Goal: Transaction & Acquisition: Book appointment/travel/reservation

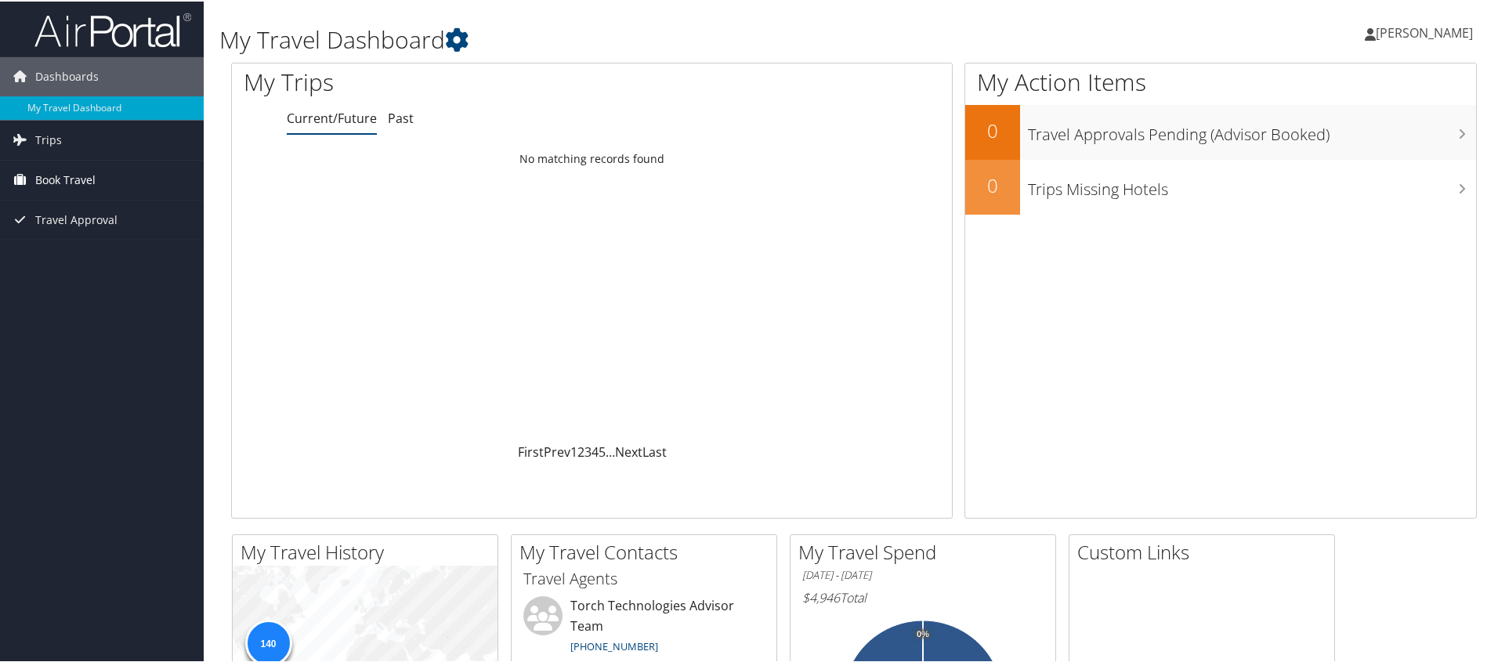
click at [34, 174] on link "Book Travel" at bounding box center [102, 178] width 204 height 39
click at [66, 252] on link "Book/Manage Online Trips" at bounding box center [102, 256] width 204 height 23
click at [68, 172] on span "Book Travel" at bounding box center [65, 178] width 60 height 39
click at [48, 261] on link "Book/Manage Online Trips" at bounding box center [102, 256] width 204 height 23
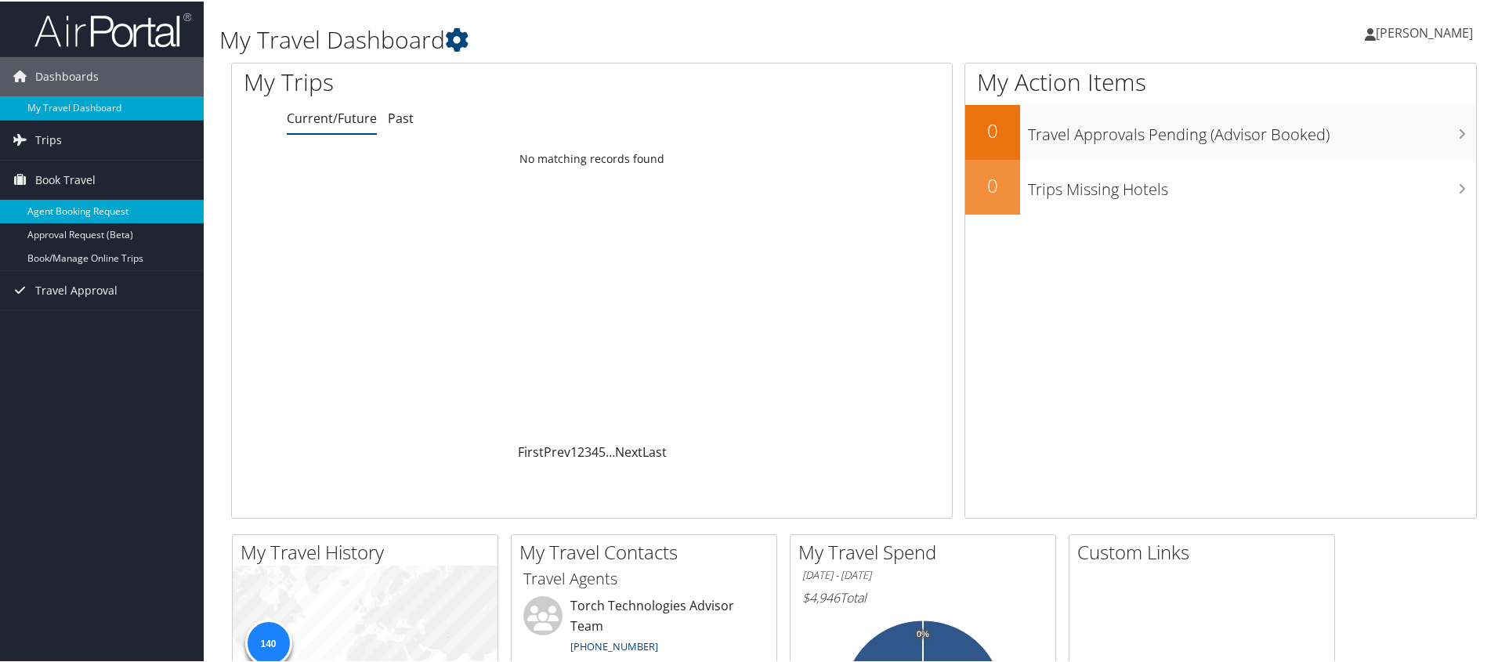
click at [94, 205] on link "Agent Booking Request" at bounding box center [102, 209] width 204 height 23
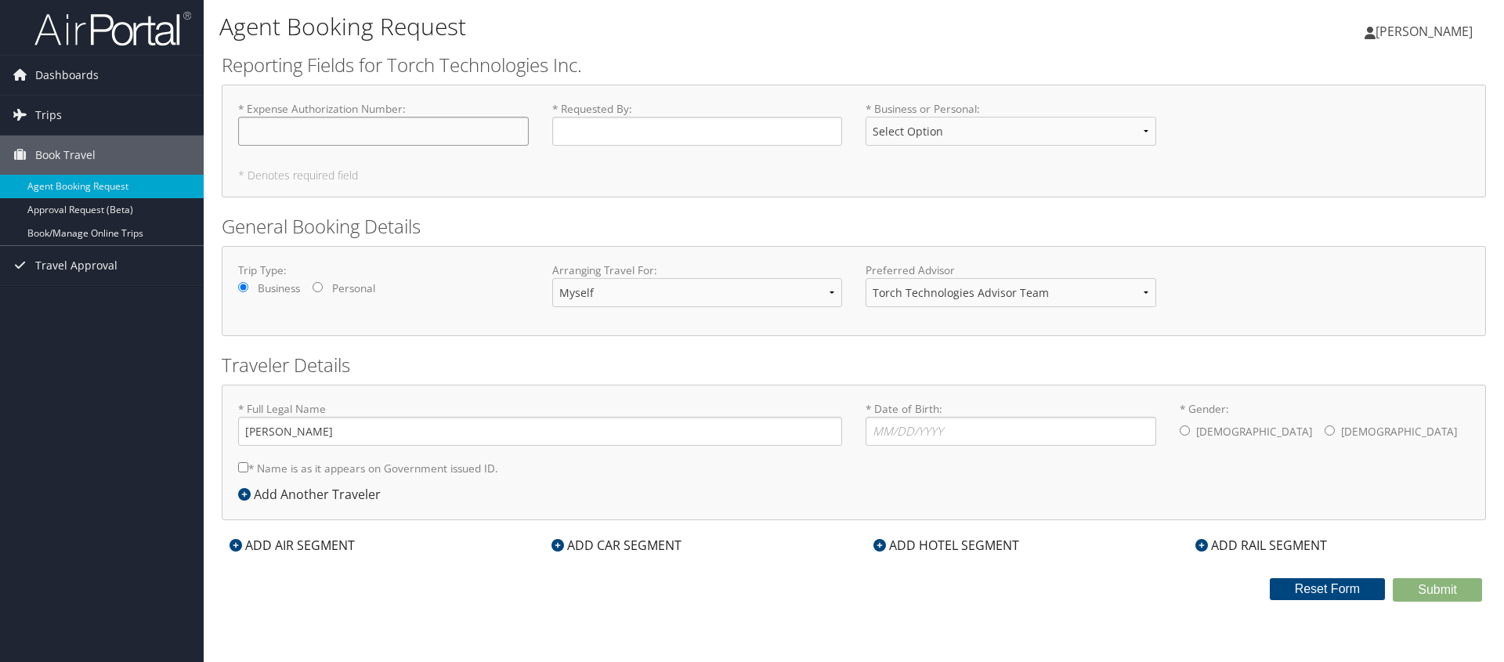
click at [415, 128] on input "* Expense Authorization Number : Required" at bounding box center [383, 131] width 291 height 29
type input "EA00027182"
click at [621, 121] on input "* Requested By : Required" at bounding box center [697, 131] width 291 height 29
click at [721, 134] on input "mcelhaneyM" at bounding box center [697, 131] width 291 height 29
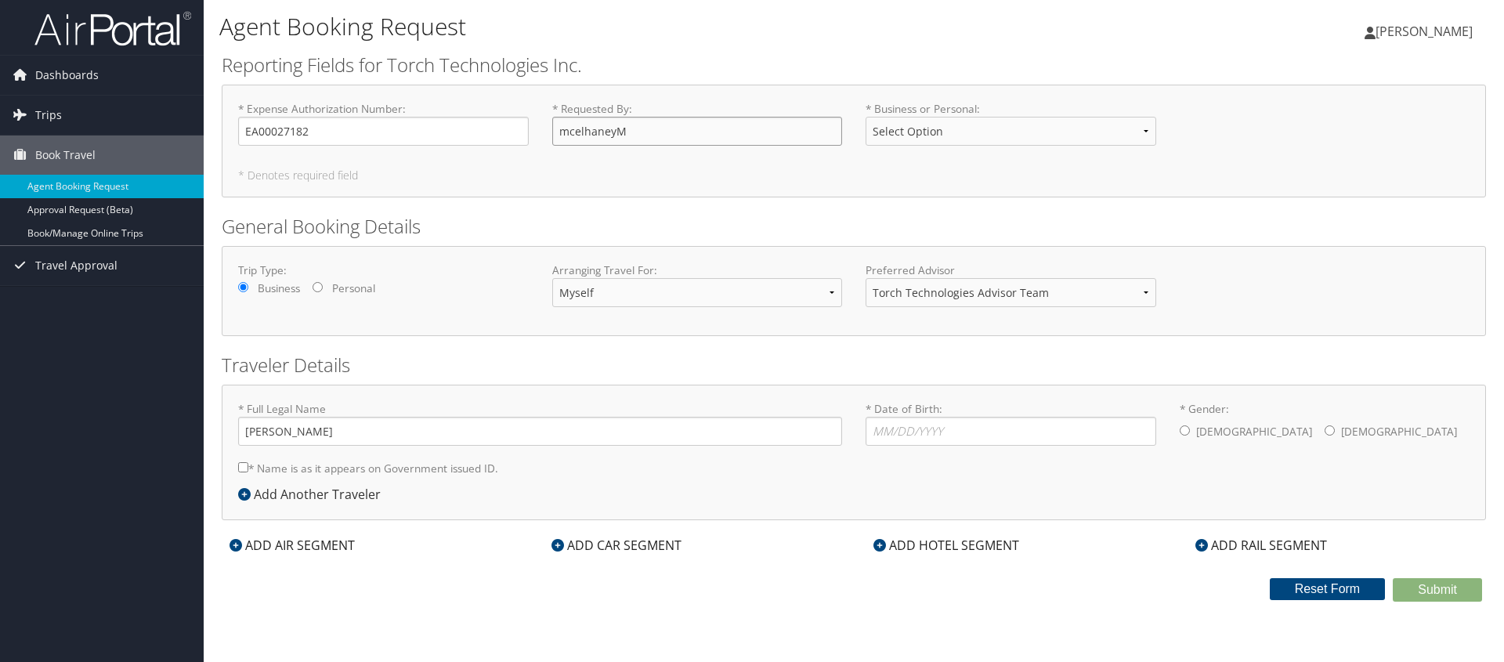
click at [721, 134] on input "mcelhaneyM" at bounding box center [697, 131] width 291 height 29
type input "mcelhaneyM"
type input "EA00027182mcelha"
select select "Personal"
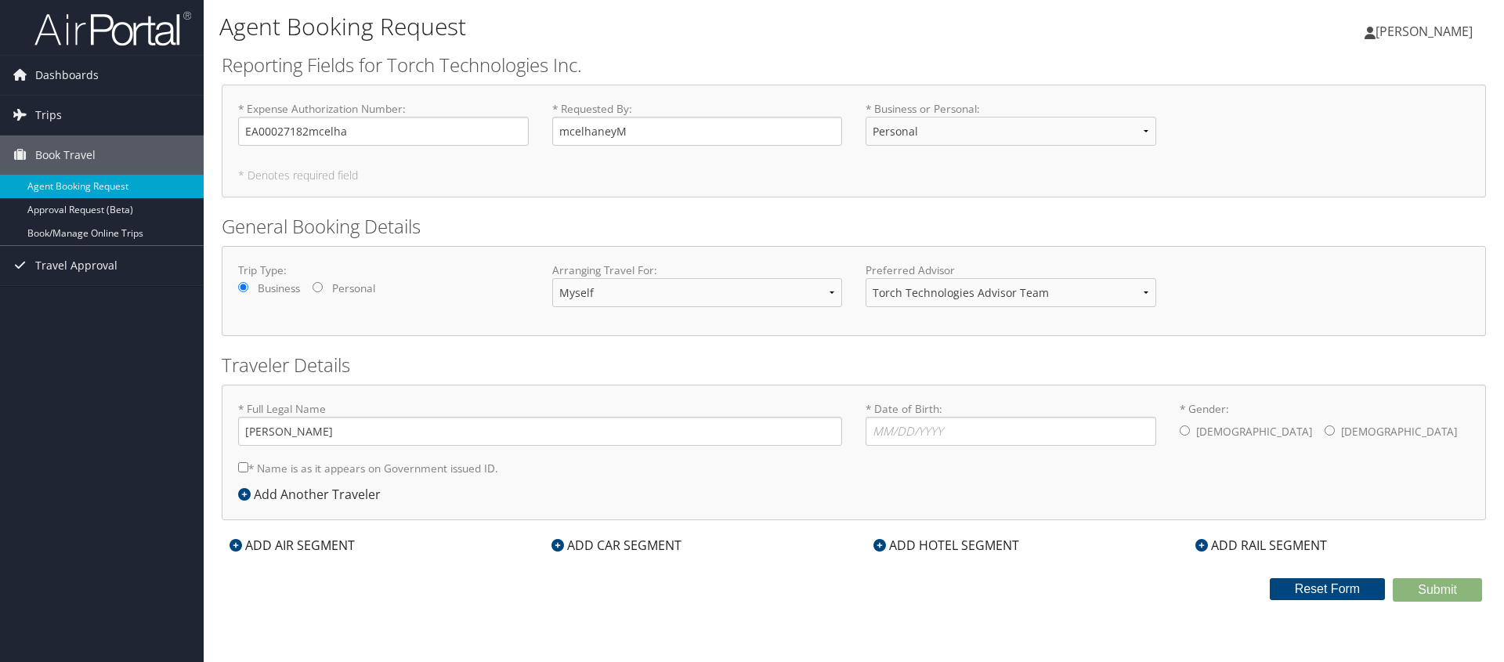
click at [720, 191] on div "* Expense Authorization Number : EA00027182mcelha Required * Requested By : mce…" at bounding box center [854, 141] width 1264 height 113
click at [474, 129] on input "EA00027182mcelha" at bounding box center [383, 131] width 291 height 29
type input "EA00027182"
click at [552, 193] on div "* Expense Authorization Number : EA00027182 Required * Requested By : mcelhaney…" at bounding box center [854, 141] width 1264 height 113
click at [623, 139] on input "mcelhaneyM" at bounding box center [697, 131] width 291 height 29
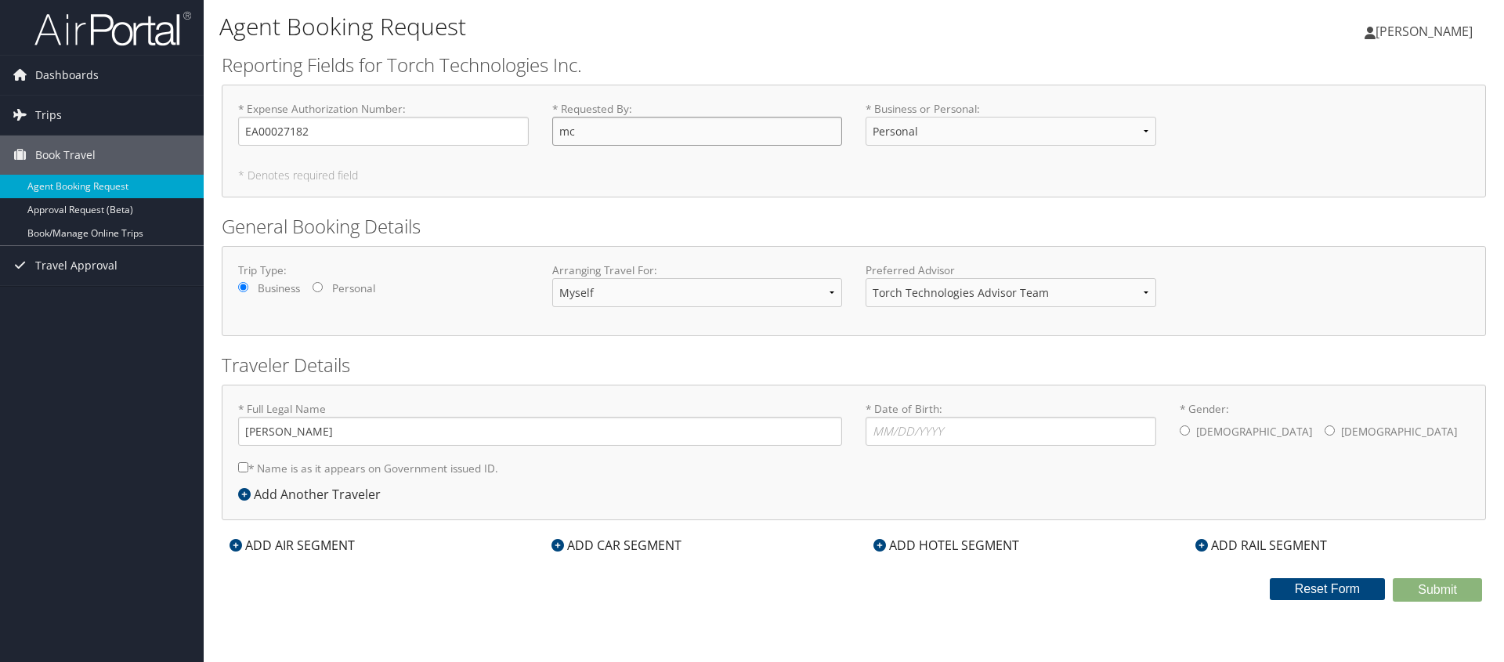
type input "m"
click at [888, 211] on form "Reporting Fields for Torch Technologies Inc. * Expense Authorization Number : E…" at bounding box center [854, 327] width 1264 height 550
select select "Business"
click at [688, 138] on input "* Requested By : Required" at bounding box center [697, 131] width 291 height 29
type input "[PERSON_NAME]"
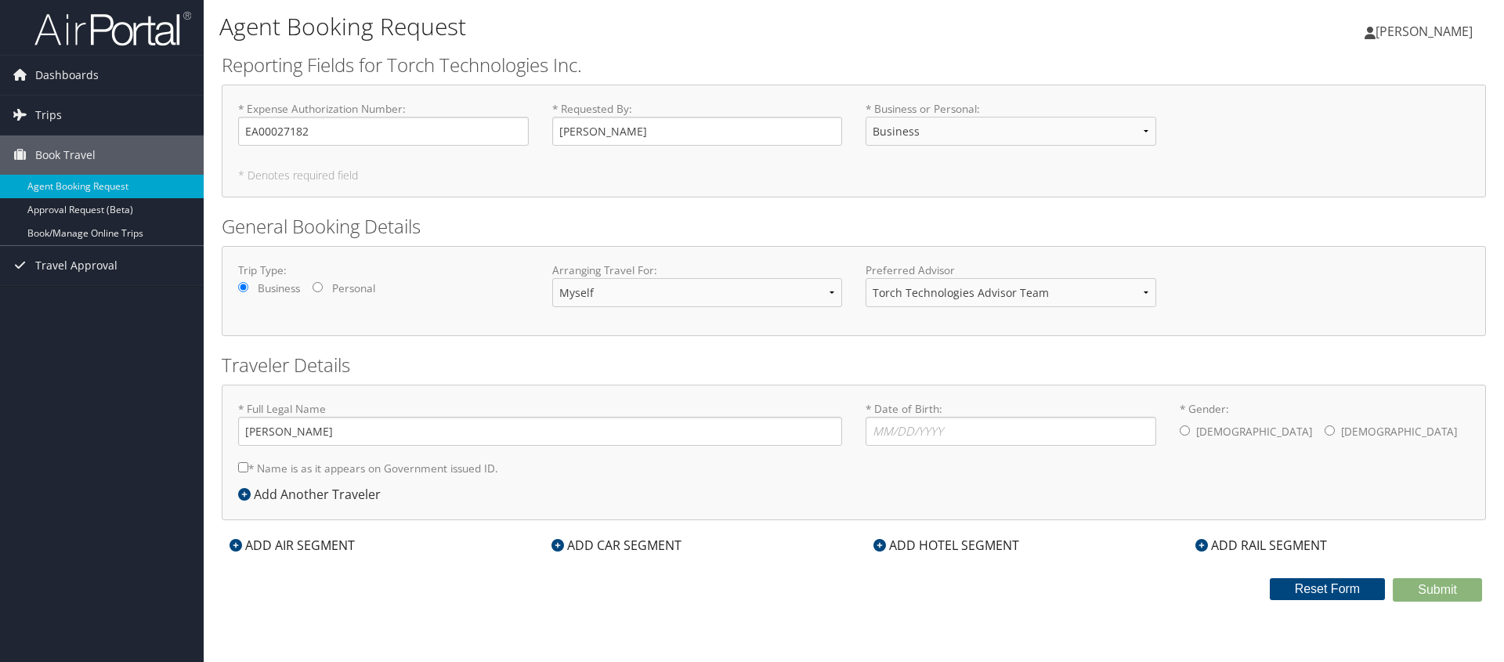
click at [939, 214] on h2 "General Booking Details" at bounding box center [854, 226] width 1264 height 27
click at [905, 440] on input "* Date of Birth: Invalid Date" at bounding box center [1011, 431] width 291 height 29
type input "[DATE]"
click at [1185, 432] on input "* Gender: [DEMOGRAPHIC_DATA] [DEMOGRAPHIC_DATA]" at bounding box center [1185, 430] width 10 height 10
radio input "true"
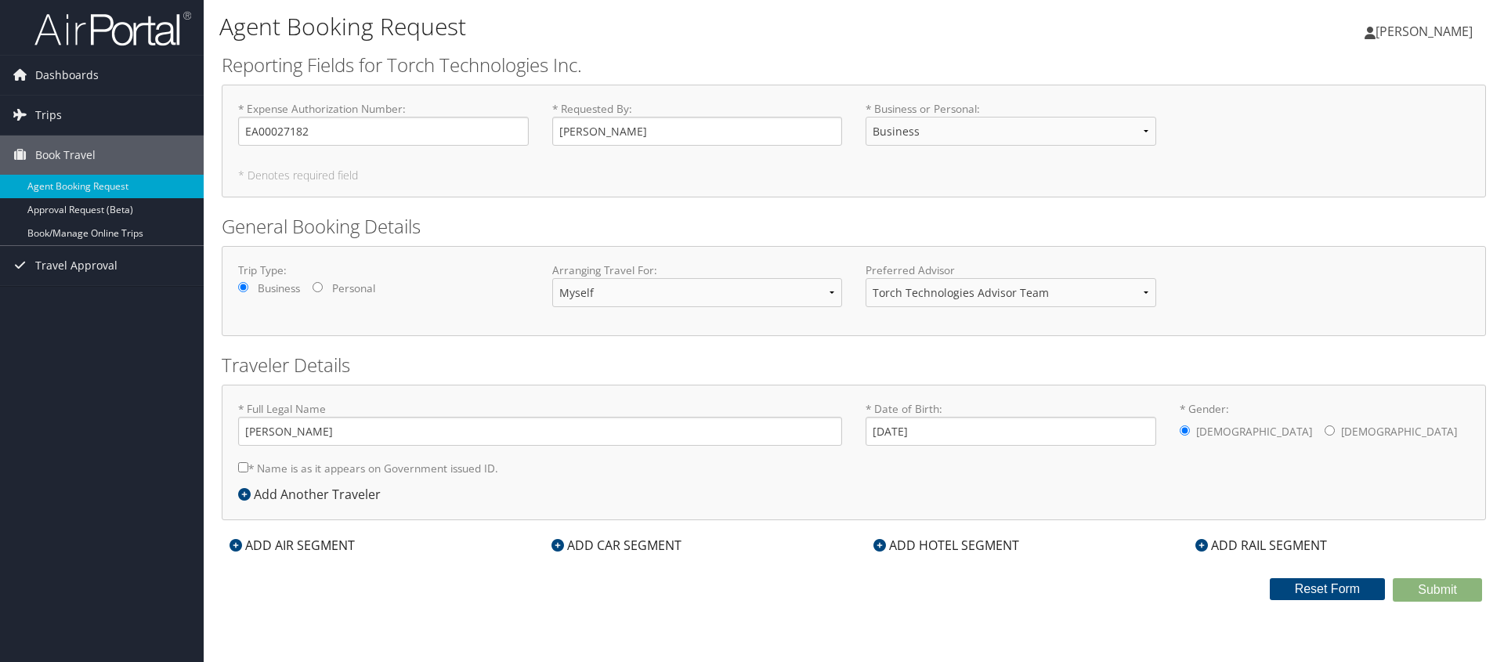
click at [437, 586] on div "Submit Reset Form" at bounding box center [854, 589] width 1288 height 23
click at [234, 540] on icon at bounding box center [235, 545] width 13 height 13
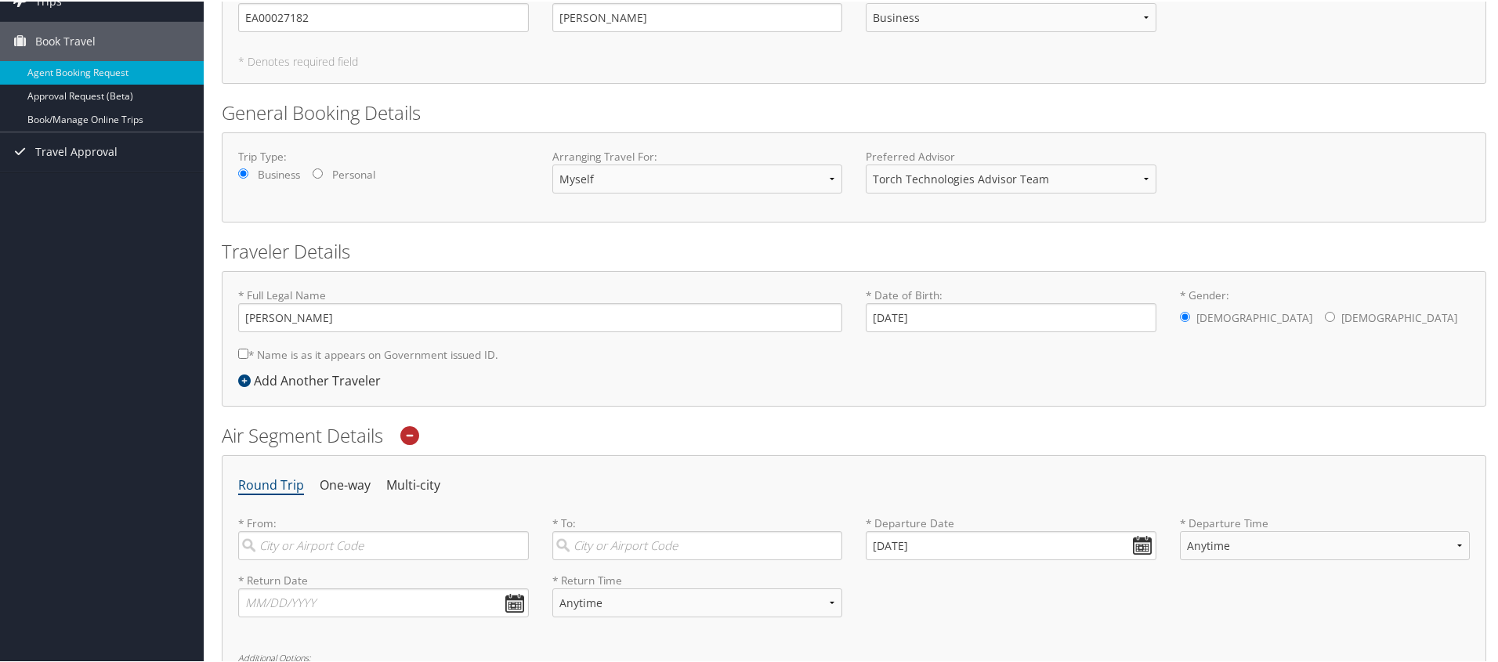
scroll to position [188, 0]
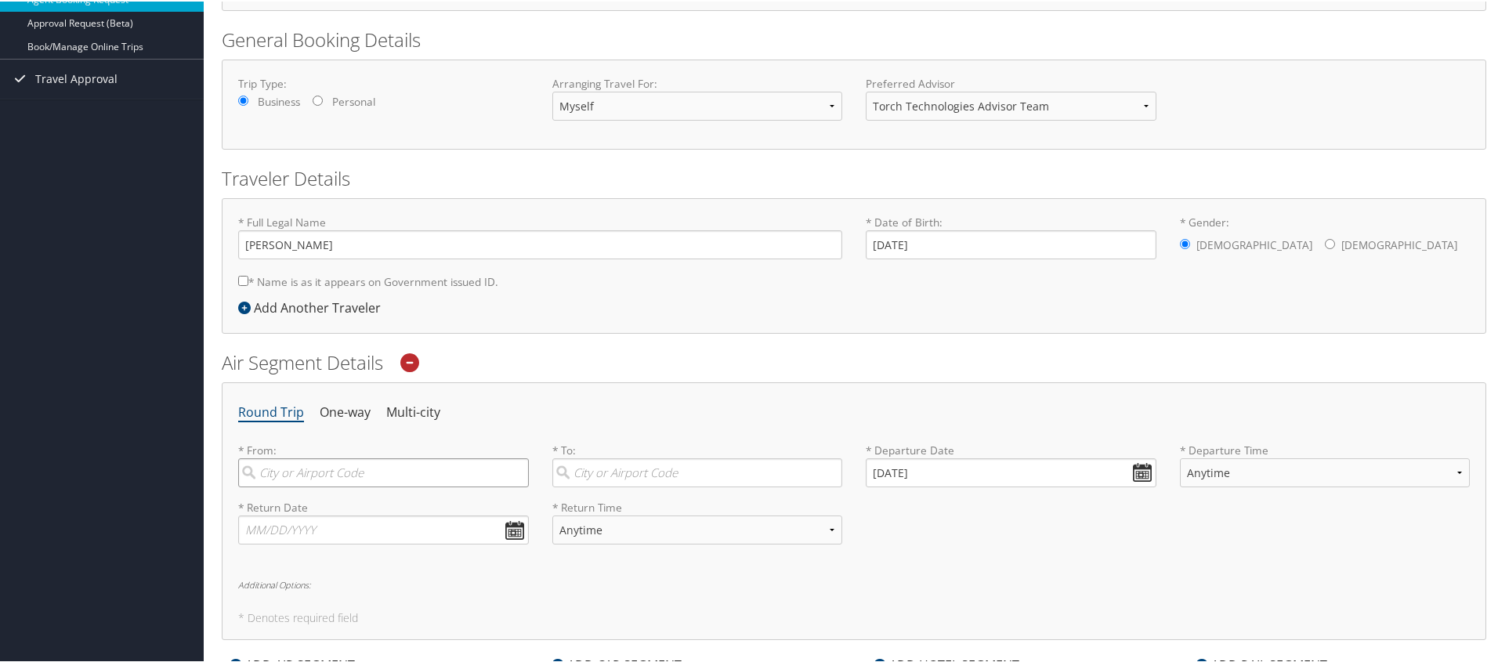
click at [360, 479] on input "search" at bounding box center [383, 471] width 291 height 29
click at [324, 499] on div "Valparaiso (VPS FL)" at bounding box center [385, 503] width 269 height 20
click at [324, 486] on input "vps" at bounding box center [383, 471] width 291 height 29
type input "Valparaiso (VPS FL)"
click at [651, 462] on input "search" at bounding box center [697, 471] width 291 height 29
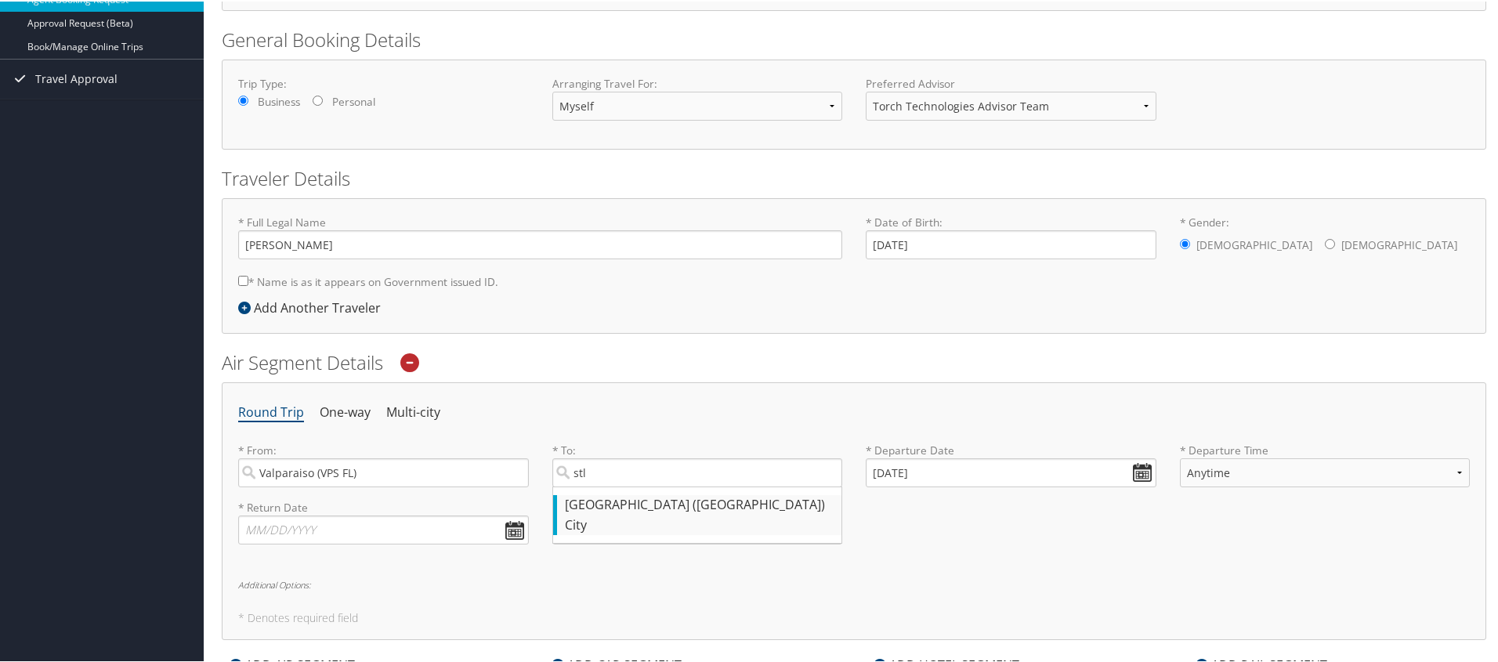
click at [638, 532] on div "City" at bounding box center [699, 524] width 269 height 20
click at [638, 486] on input "stl" at bounding box center [697, 471] width 291 height 29
type input "[GEOGRAPHIC_DATA] ([GEOGRAPHIC_DATA])"
click at [1134, 467] on input "[DATE]" at bounding box center [1011, 471] width 291 height 29
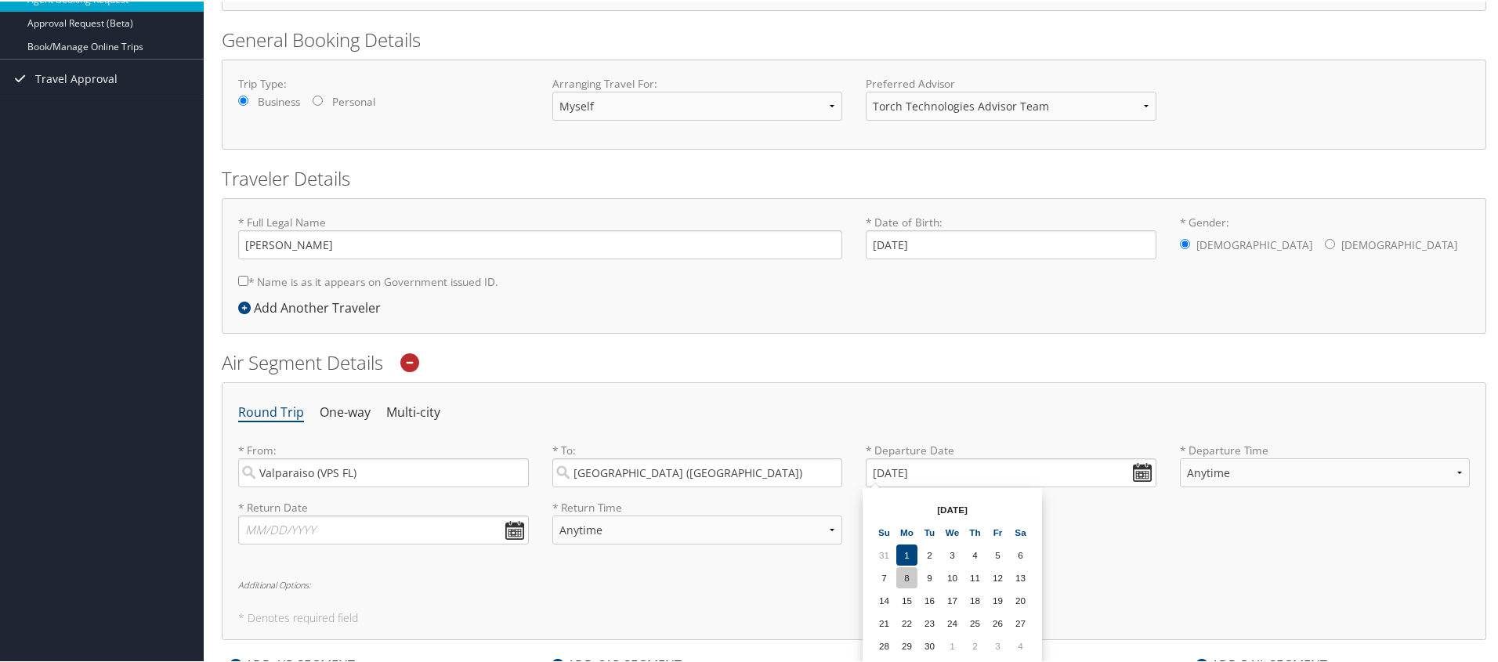
click at [904, 571] on td "8" at bounding box center [906, 576] width 21 height 21
type input "[DATE]"
select select "7AM-12PM"
click at [475, 529] on input "text" at bounding box center [383, 528] width 291 height 29
click at [328, 641] on td "10" at bounding box center [327, 633] width 21 height 21
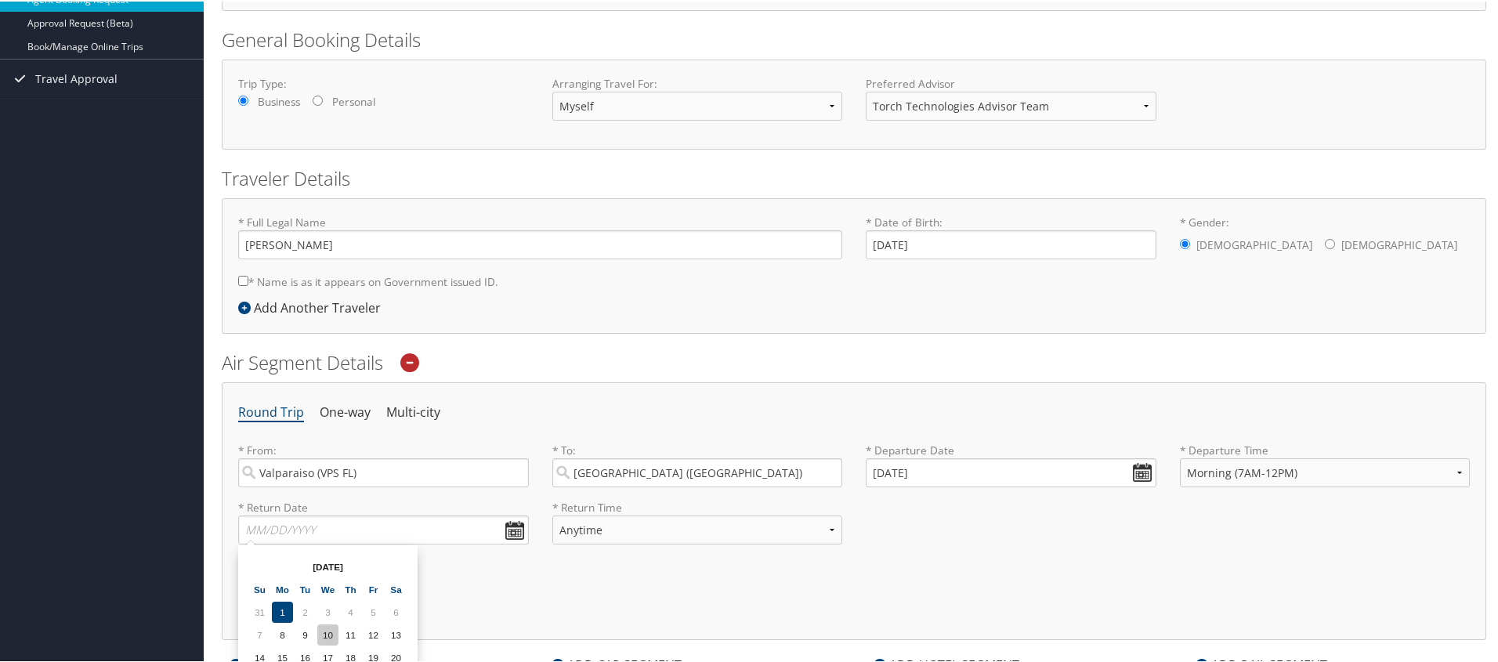
type input "[DATE]"
select select "7AM-12PM"
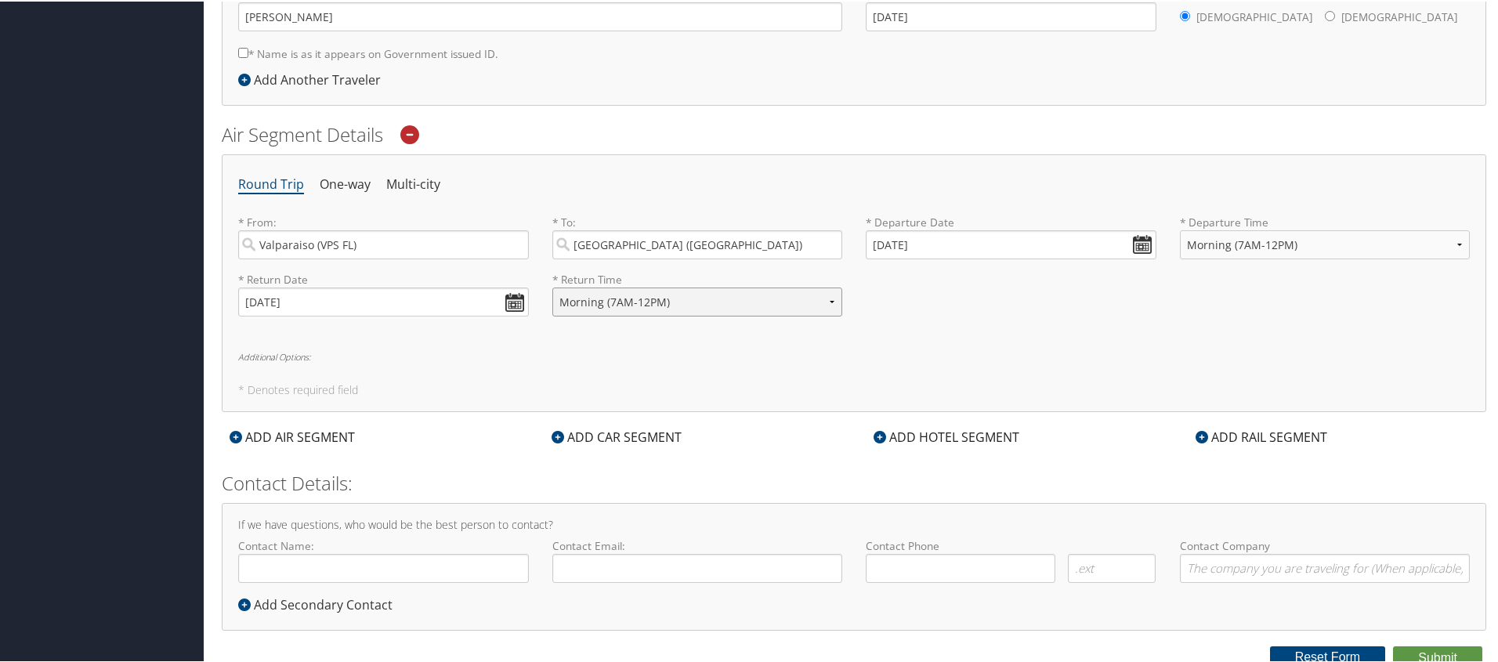
scroll to position [422, 0]
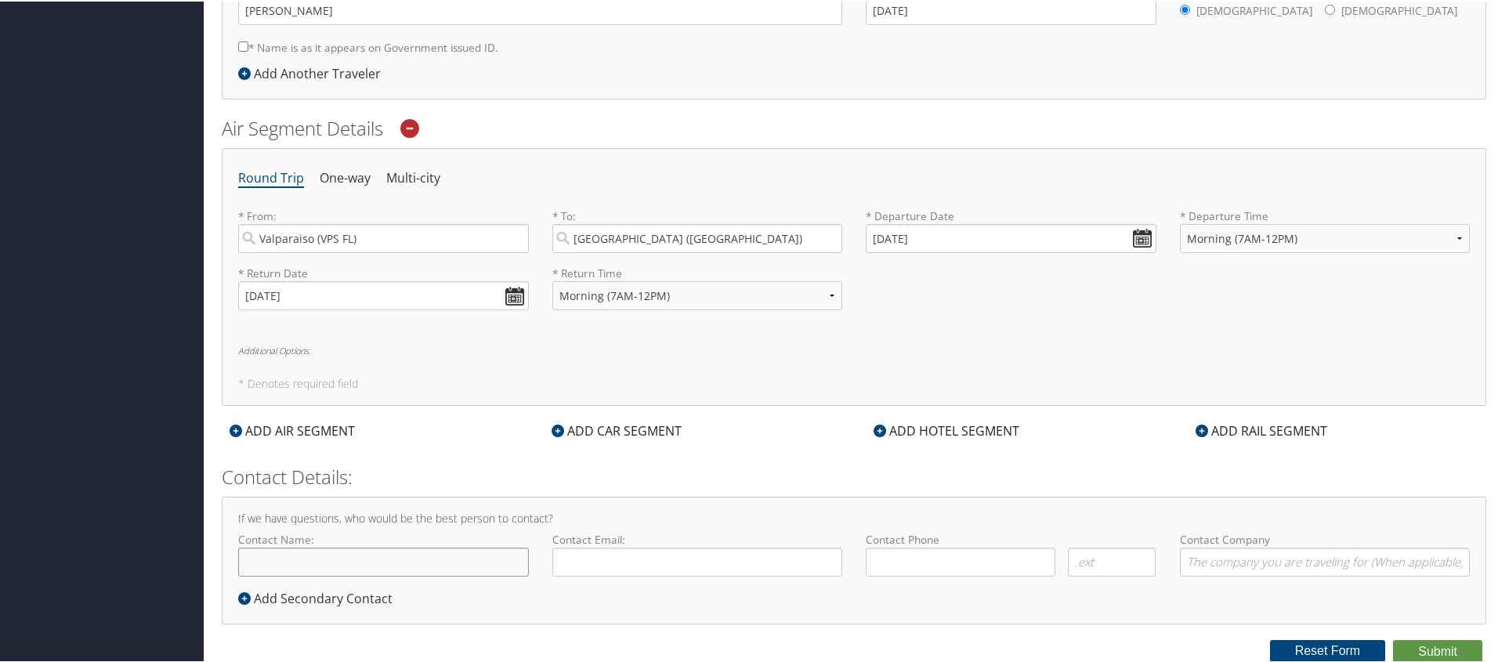
click at [472, 561] on input "Contact Name:" at bounding box center [383, 560] width 291 height 29
type input "M"
